Goal: Task Accomplishment & Management: Use online tool/utility

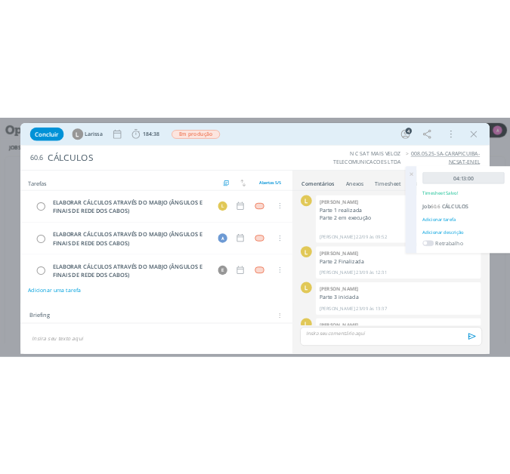
scroll to position [350, 0]
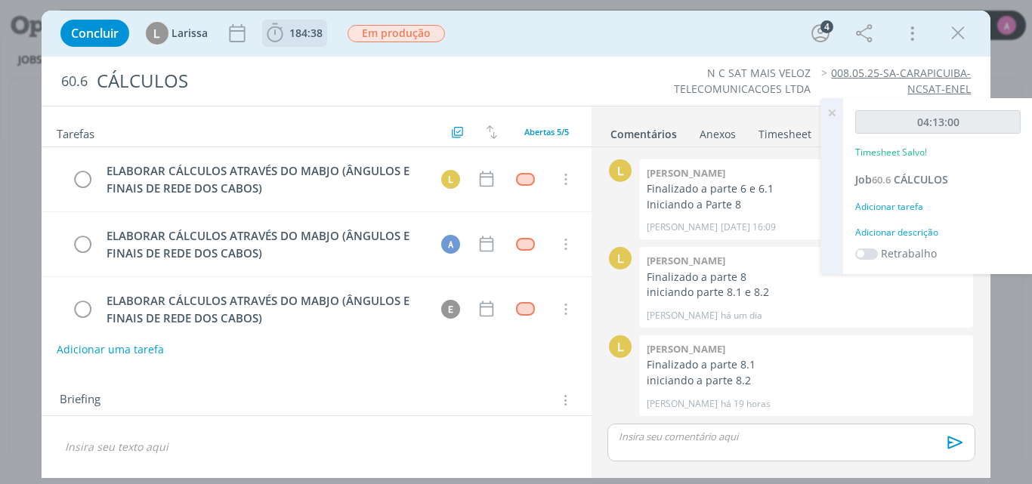
click at [299, 34] on span "184:38" at bounding box center [305, 33] width 33 height 14
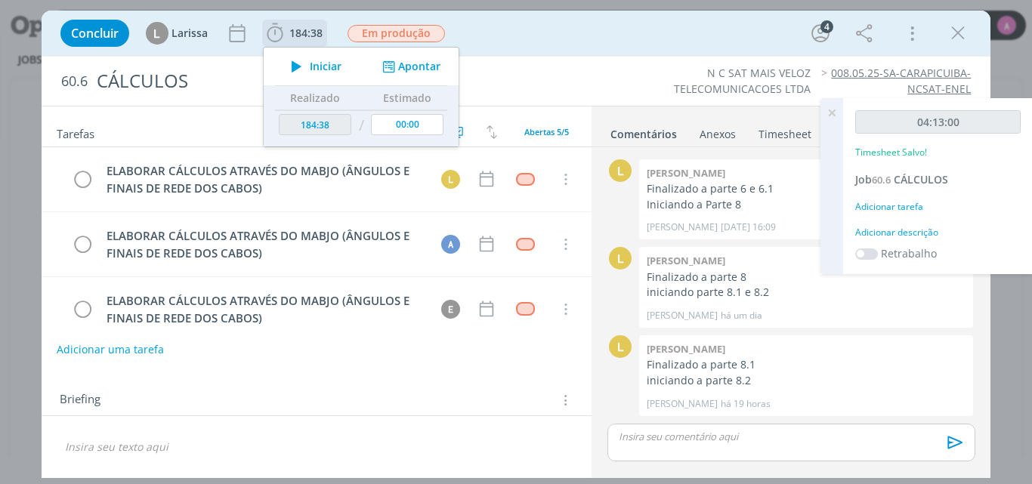
click at [305, 65] on icon "dialog" at bounding box center [296, 67] width 26 height 20
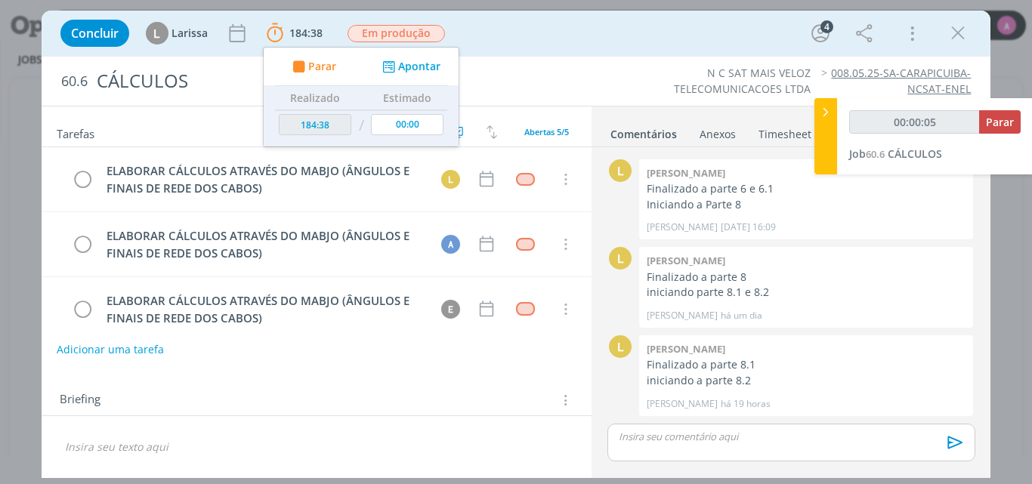
type input "00:00:06"
click at [829, 116] on icon at bounding box center [825, 112] width 15 height 16
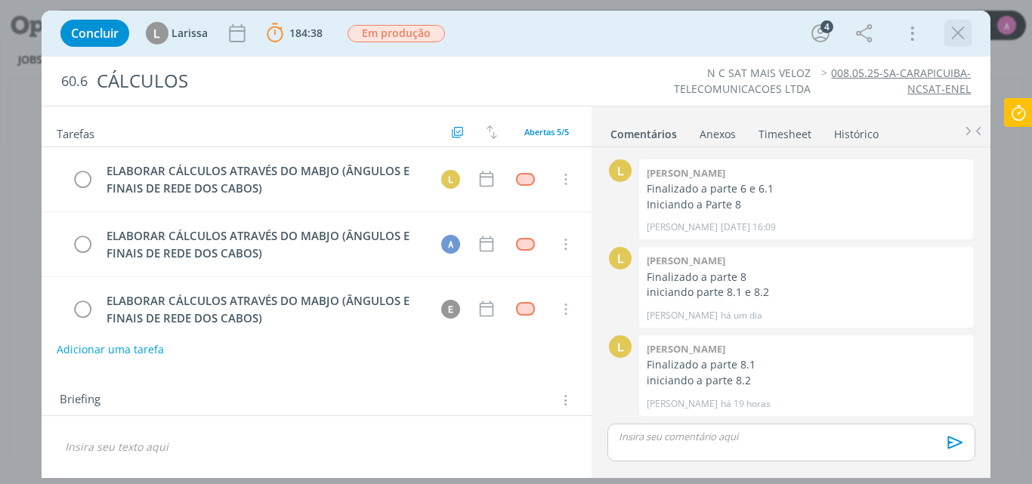
click at [961, 35] on icon "dialog" at bounding box center [957, 33] width 23 height 23
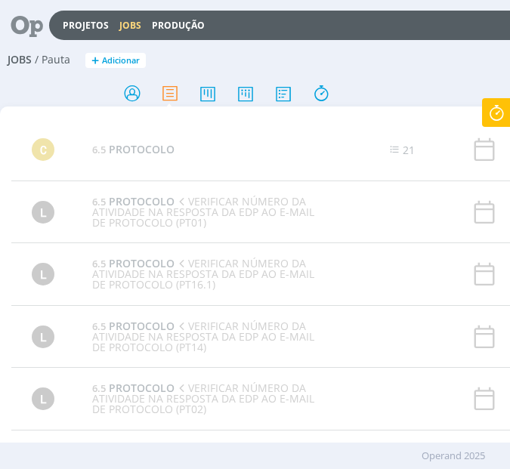
click at [499, 115] on icon at bounding box center [496, 112] width 27 height 29
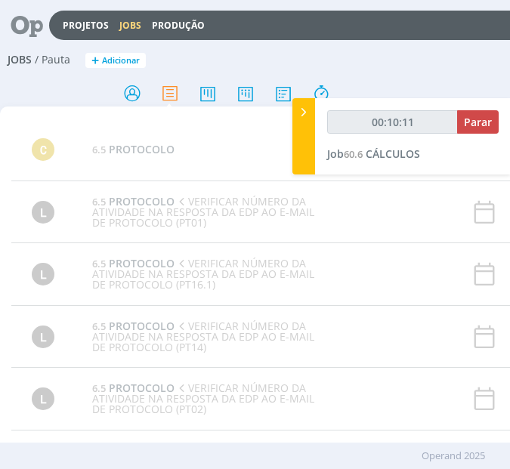
type input "00:10:12"
click at [301, 153] on div at bounding box center [303, 136] width 23 height 76
